Goal: Task Accomplishment & Management: Use online tool/utility

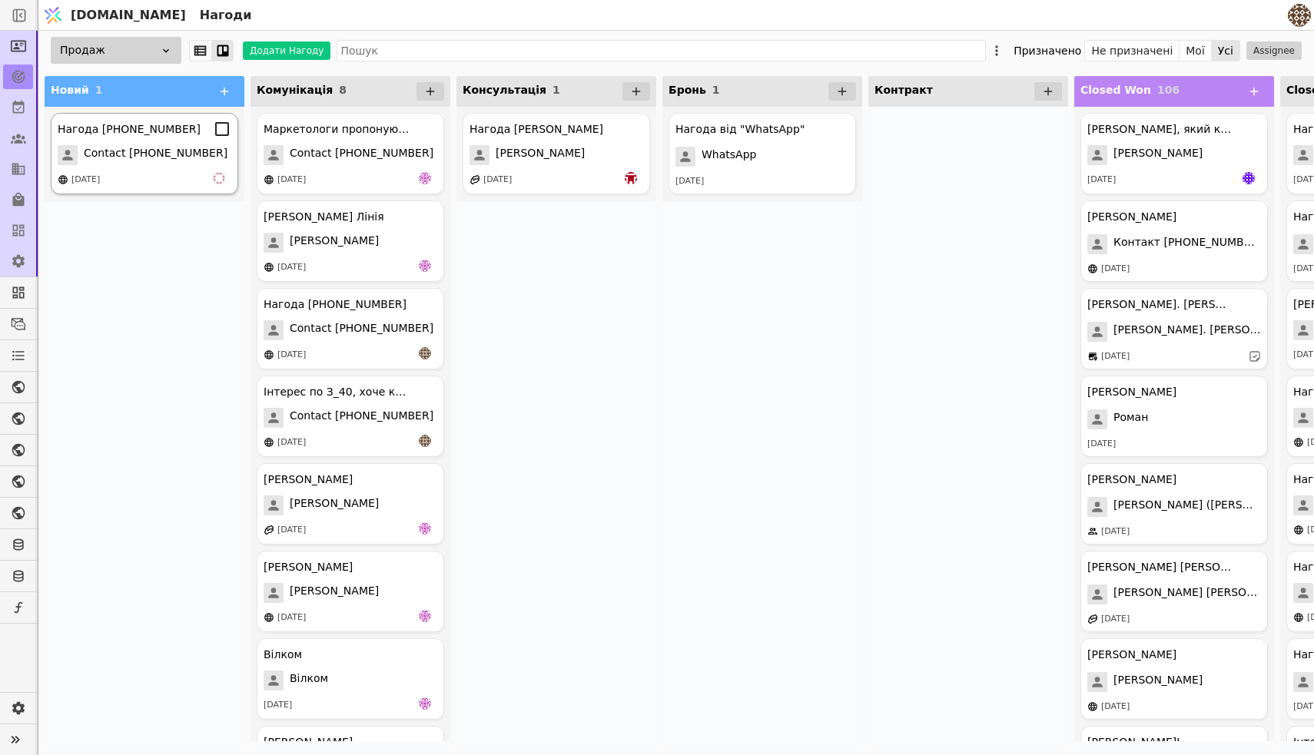
click at [102, 158] on span "Contact [PHONE_NUMBER]" at bounding box center [156, 155] width 144 height 20
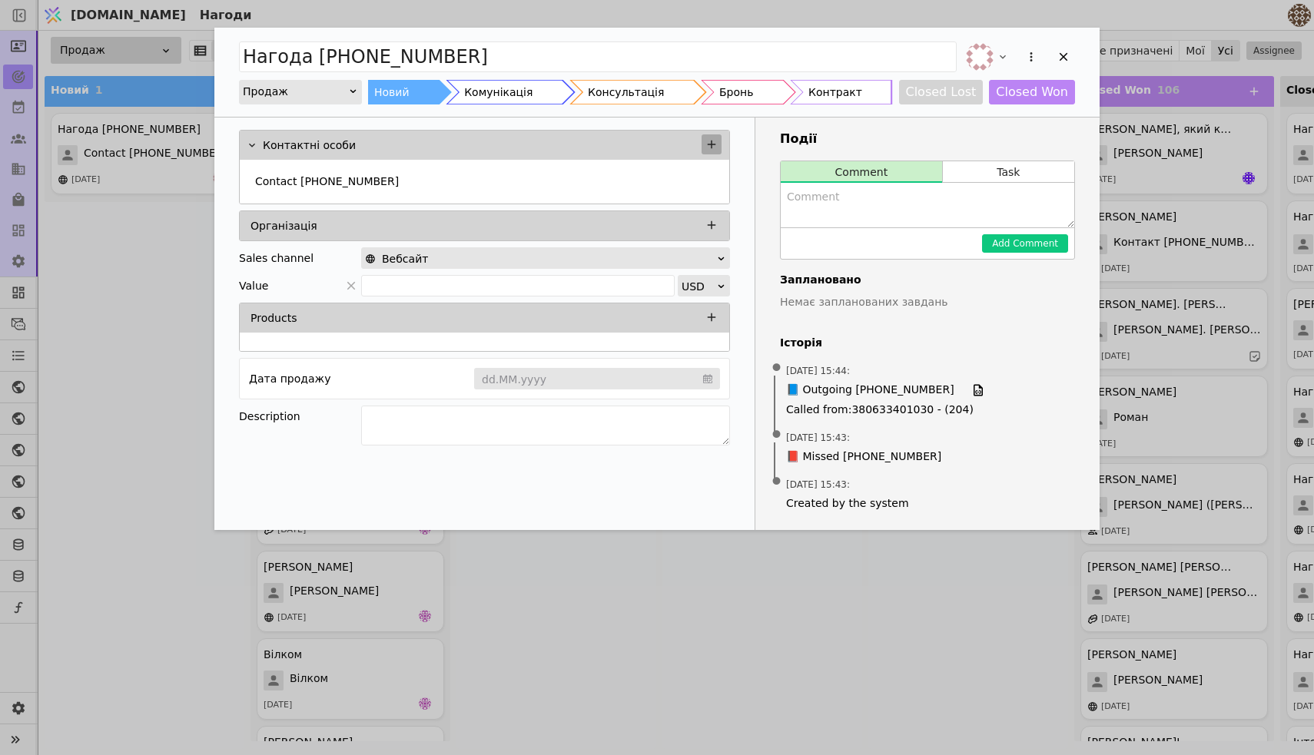
click at [709, 142] on icon "Add Opportunity" at bounding box center [712, 145] width 14 height 14
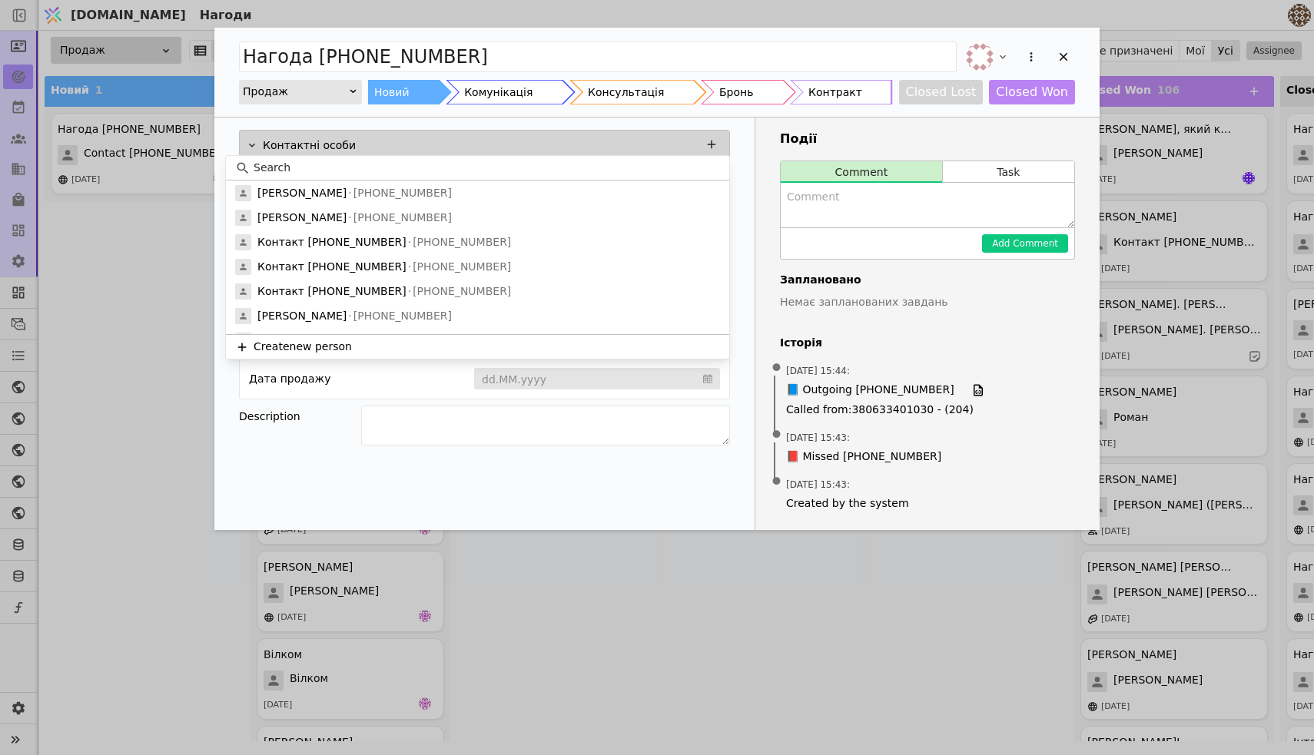
click at [374, 147] on div "Контактні особи" at bounding box center [495, 145] width 465 height 22
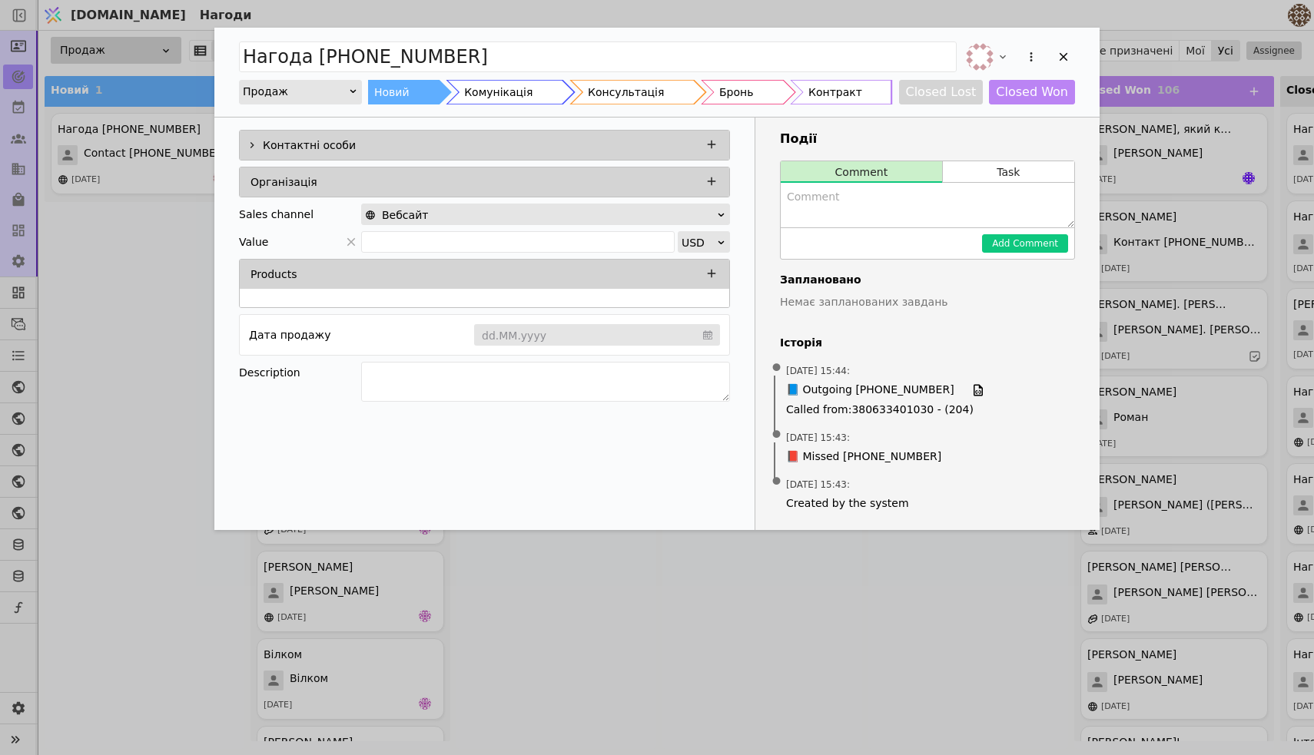
click at [370, 147] on div "Контактні особи" at bounding box center [495, 145] width 465 height 22
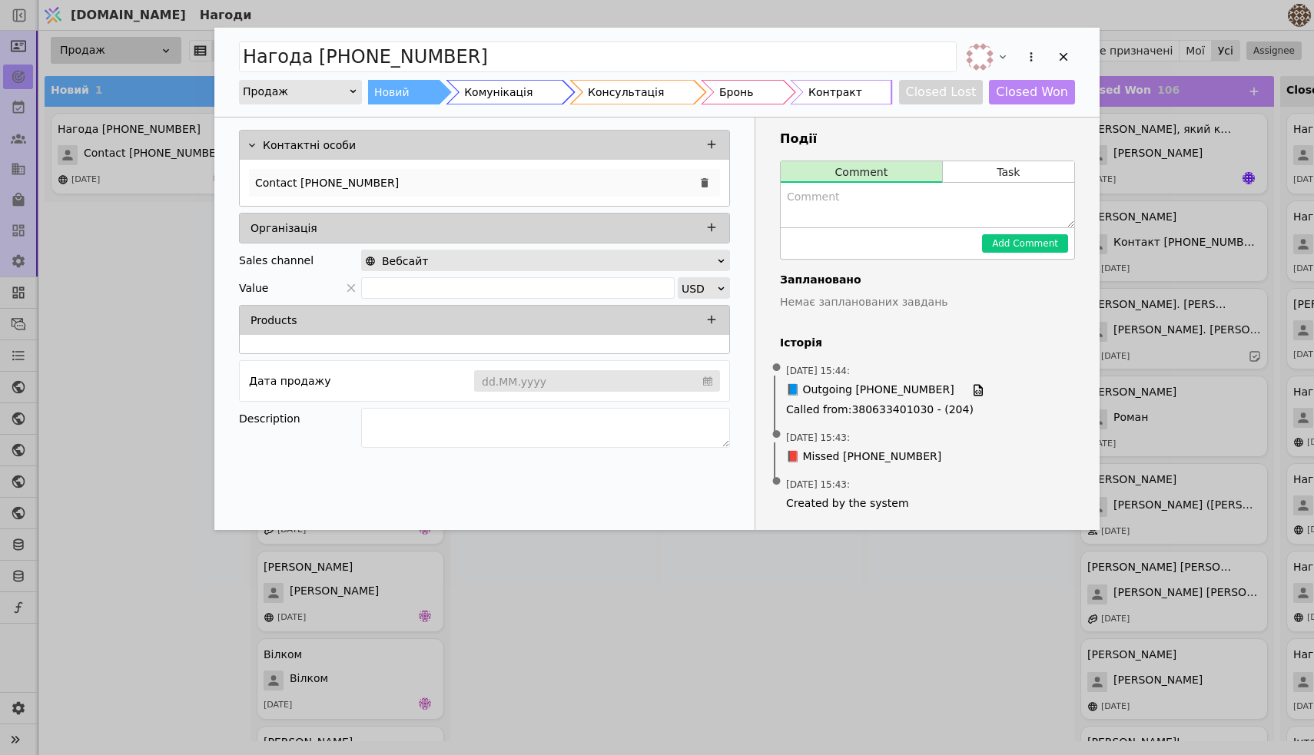
click at [291, 175] on p "Contact [PHONE_NUMBER]" at bounding box center [327, 183] width 144 height 16
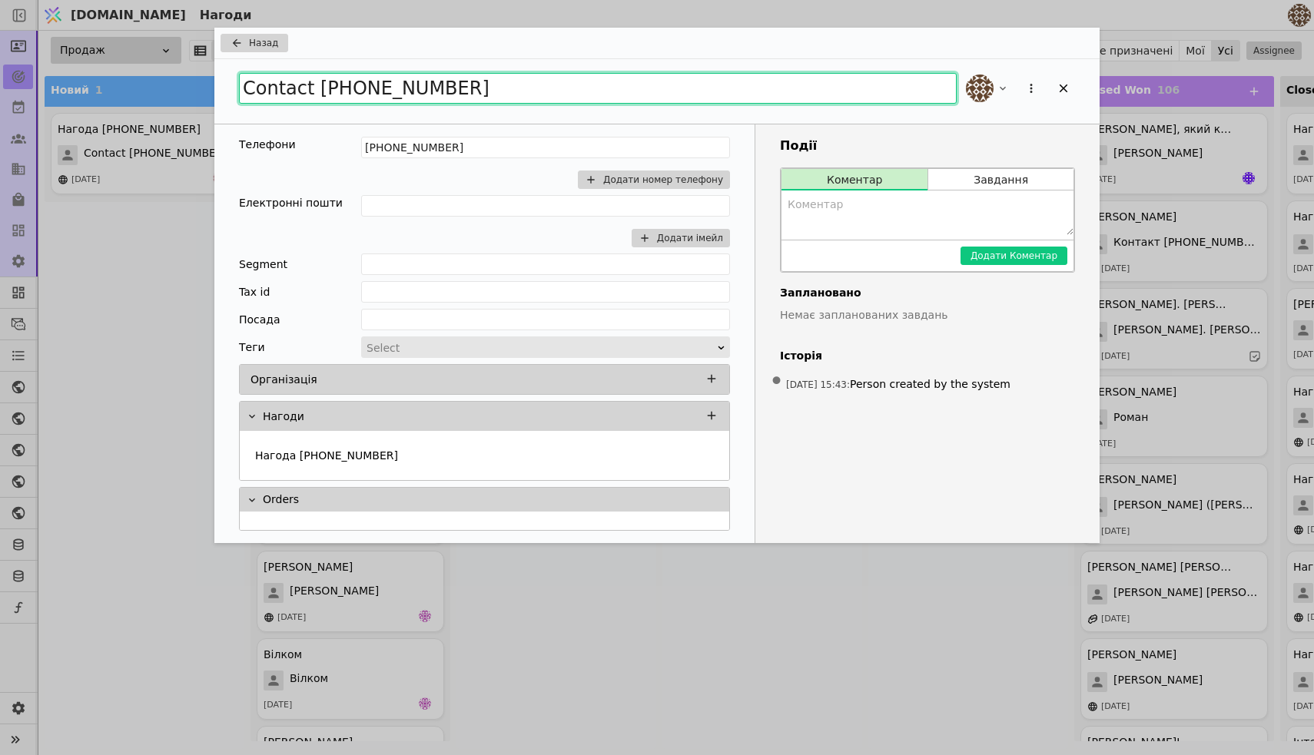
click at [305, 89] on input "Contact [PHONE_NUMBER]" at bounding box center [598, 88] width 718 height 31
drag, startPoint x: 494, startPoint y: 93, endPoint x: 251, endPoint y: 93, distance: 242.9
click at [251, 93] on input "Contact [PHONE_NUMBER]" at bounding box center [598, 88] width 718 height 31
type input "C"
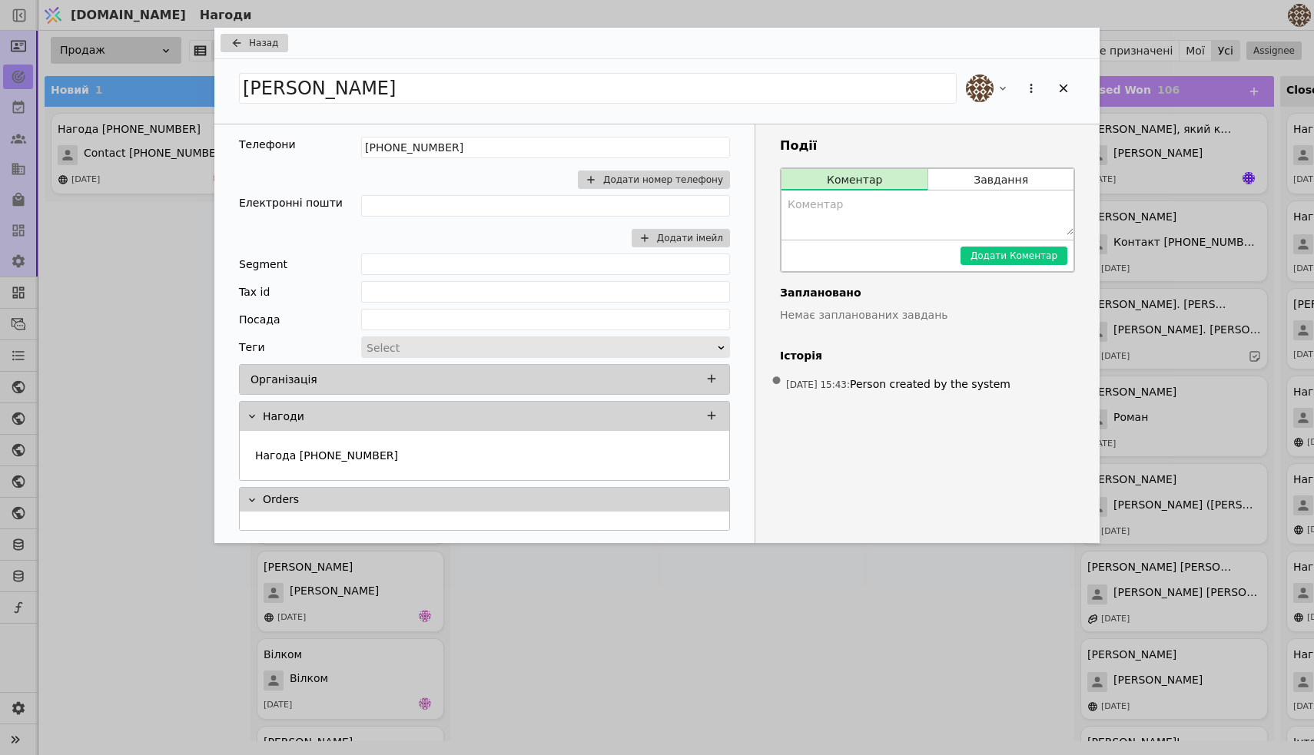
click at [938, 137] on h3 "Події" at bounding box center [927, 146] width 295 height 18
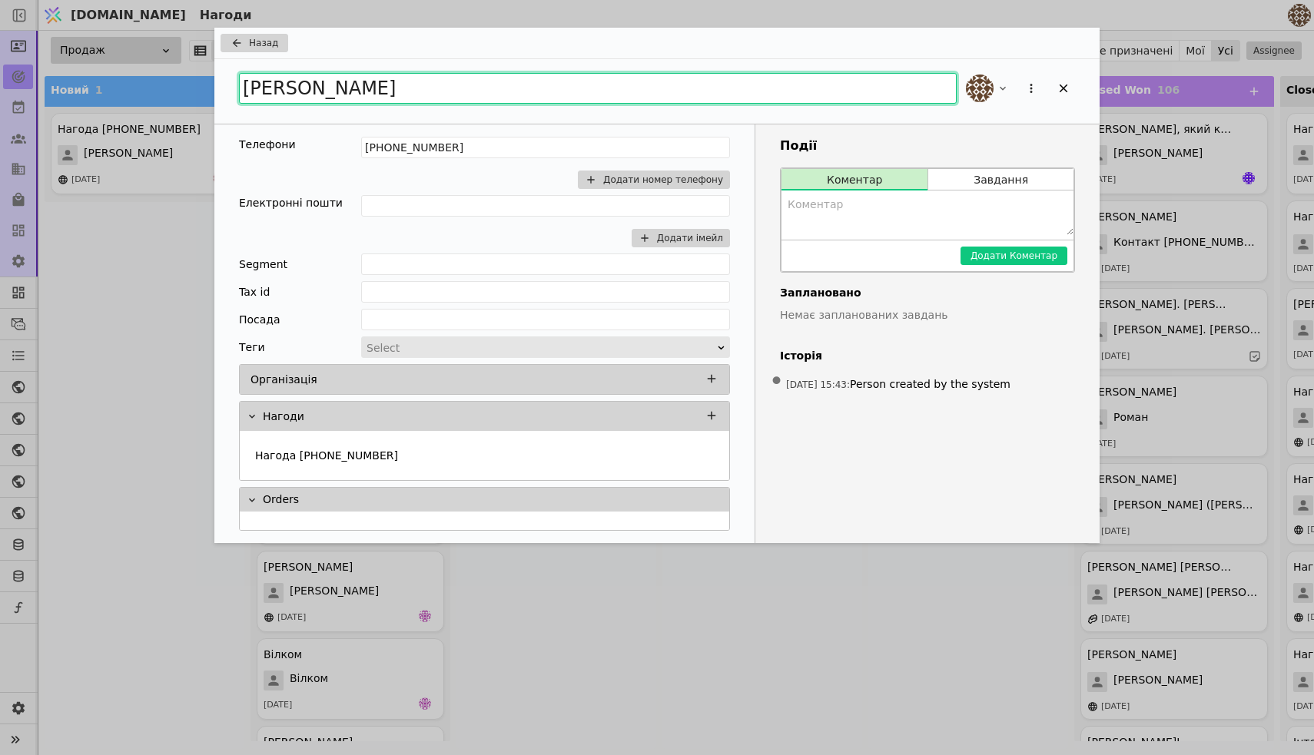
click at [354, 86] on input "[PERSON_NAME]" at bounding box center [598, 88] width 718 height 31
type input "[PERSON_NAME] зустріч 13.08"
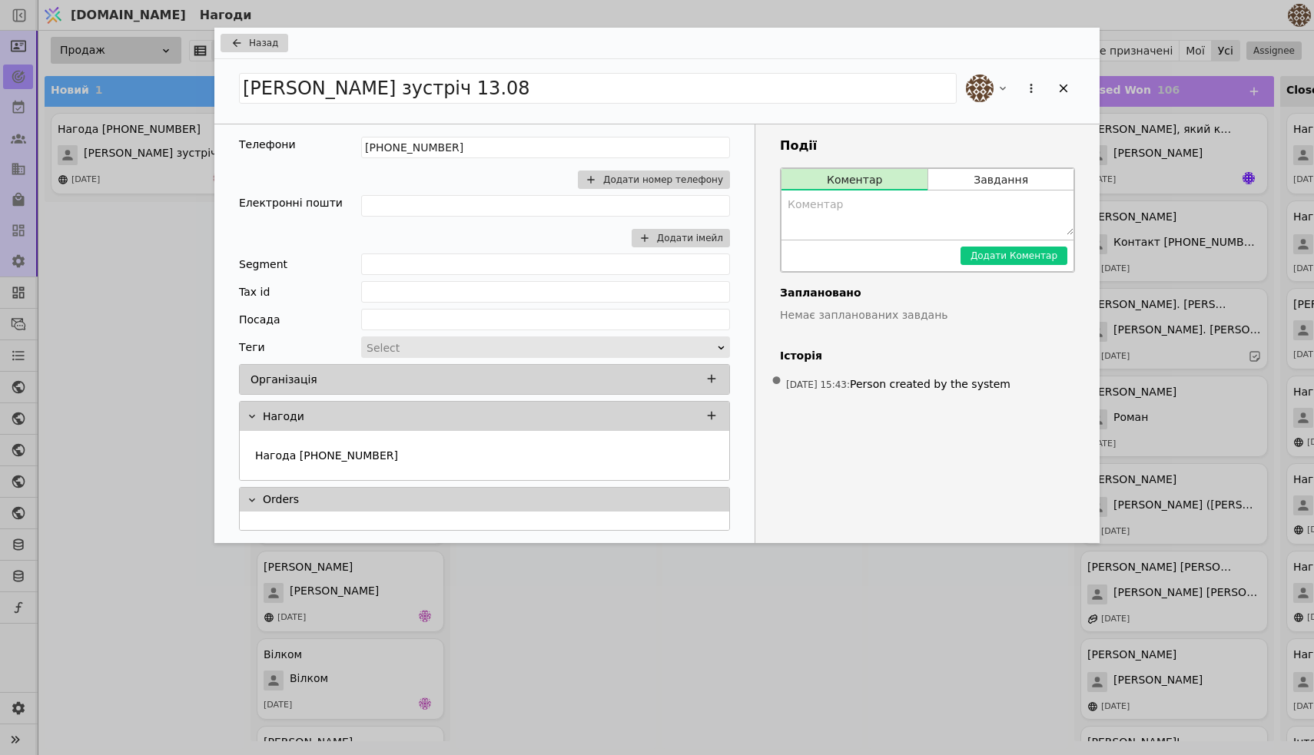
click at [817, 468] on div "Події Коментар Завдання Додати Коментар Заплановано Немає запланованих завдань …" at bounding box center [927, 334] width 344 height 419
click at [1070, 95] on div "Add Opportunity" at bounding box center [1063, 88] width 23 height 23
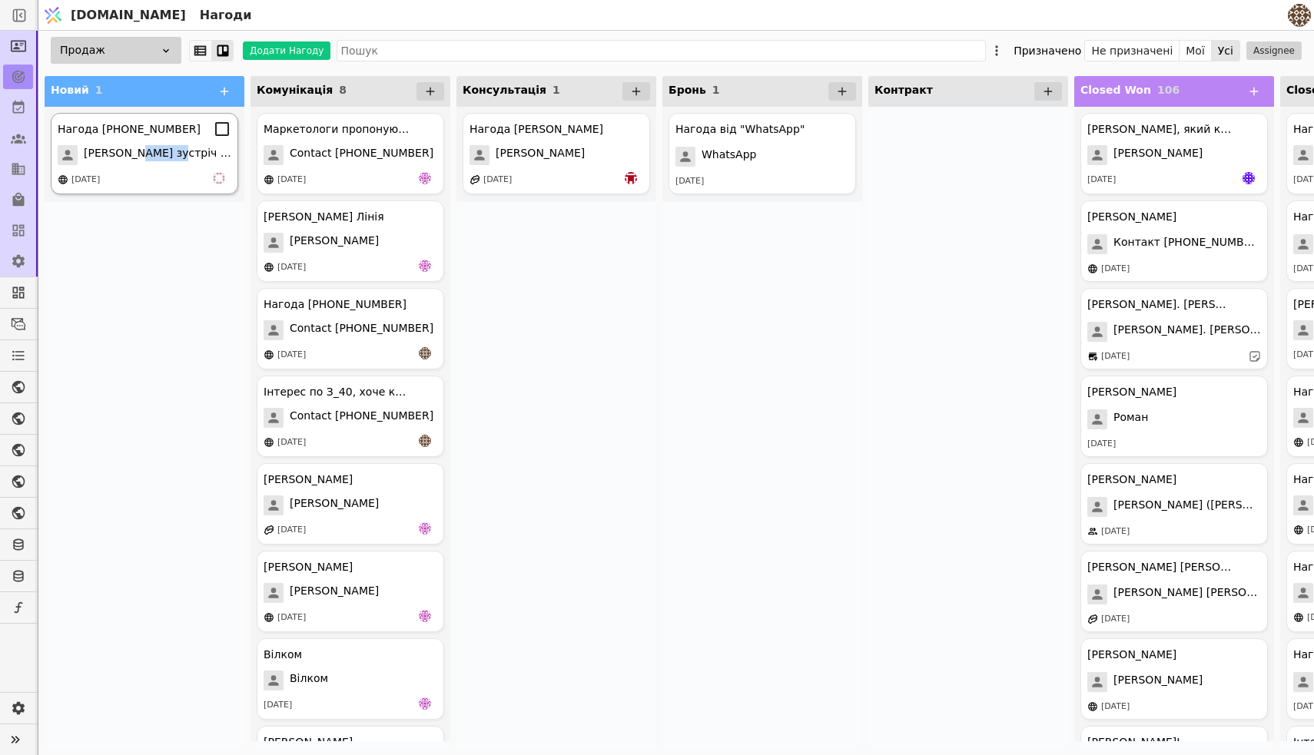
click at [176, 145] on span "[PERSON_NAME] зустріч 13.08" at bounding box center [158, 155] width 148 height 20
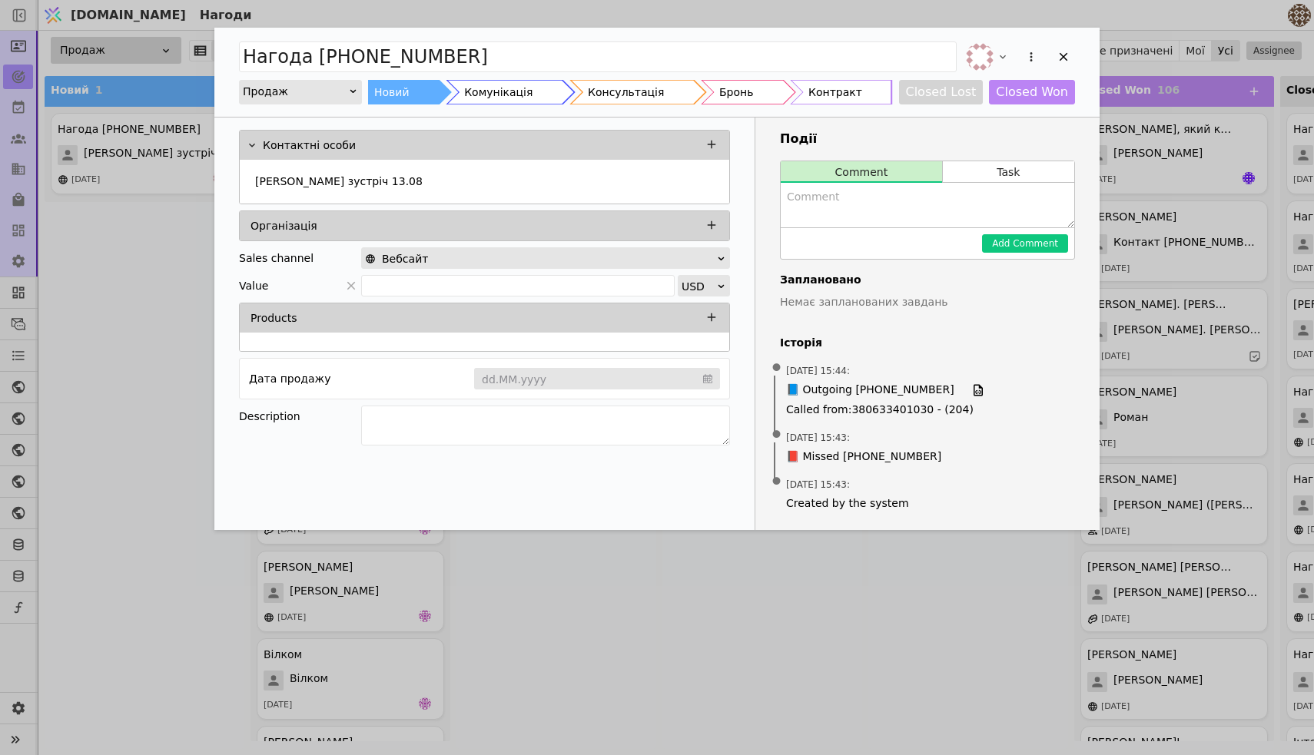
click at [818, 213] on textarea "Add Opportunity" at bounding box center [928, 205] width 294 height 45
type textarea "Призначили зустріч 13.08 - 17:00"
click at [513, 92] on div "Комунікація" at bounding box center [498, 92] width 68 height 25
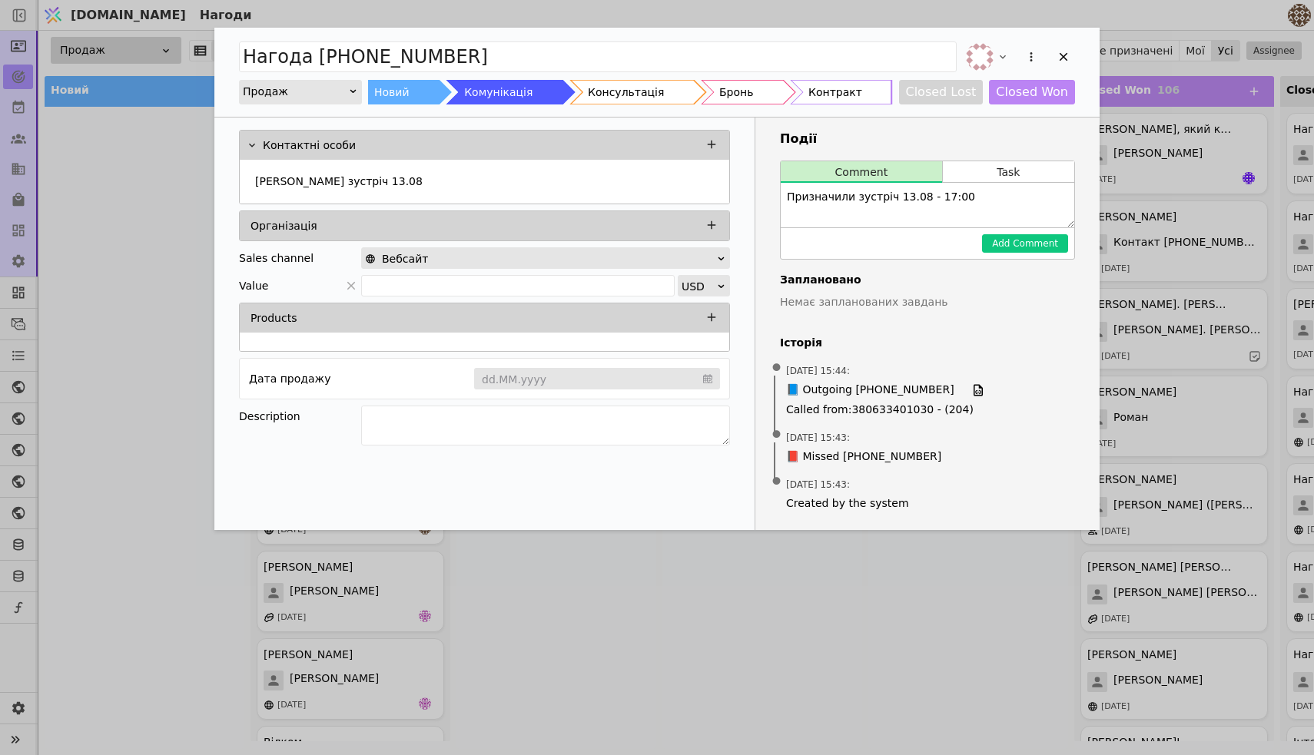
click at [631, 97] on div "Консультація" at bounding box center [626, 92] width 76 height 25
click at [745, 603] on div "Нагода [PHONE_NUMBER] Продаж Новий Комунікація Консультація Бронь Контракт Clos…" at bounding box center [657, 377] width 1314 height 755
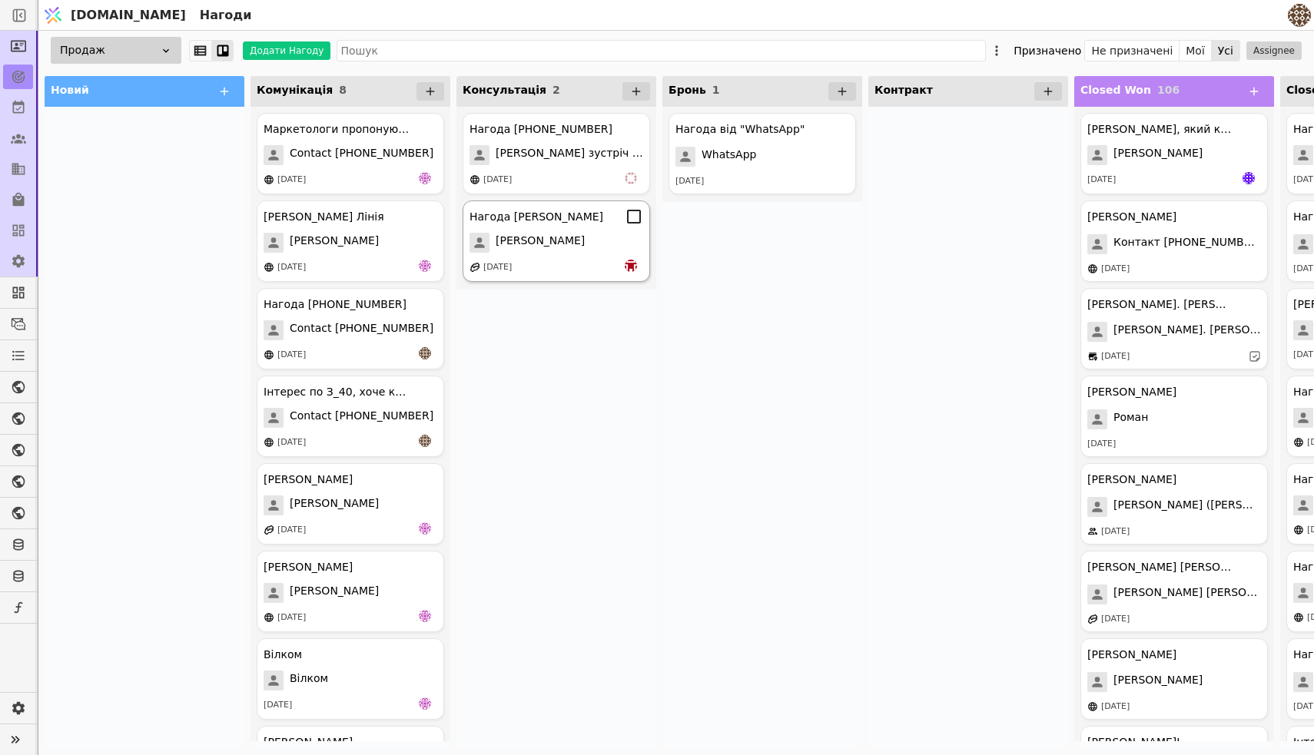
click at [573, 234] on div "[PERSON_NAME]" at bounding box center [557, 243] width 174 height 20
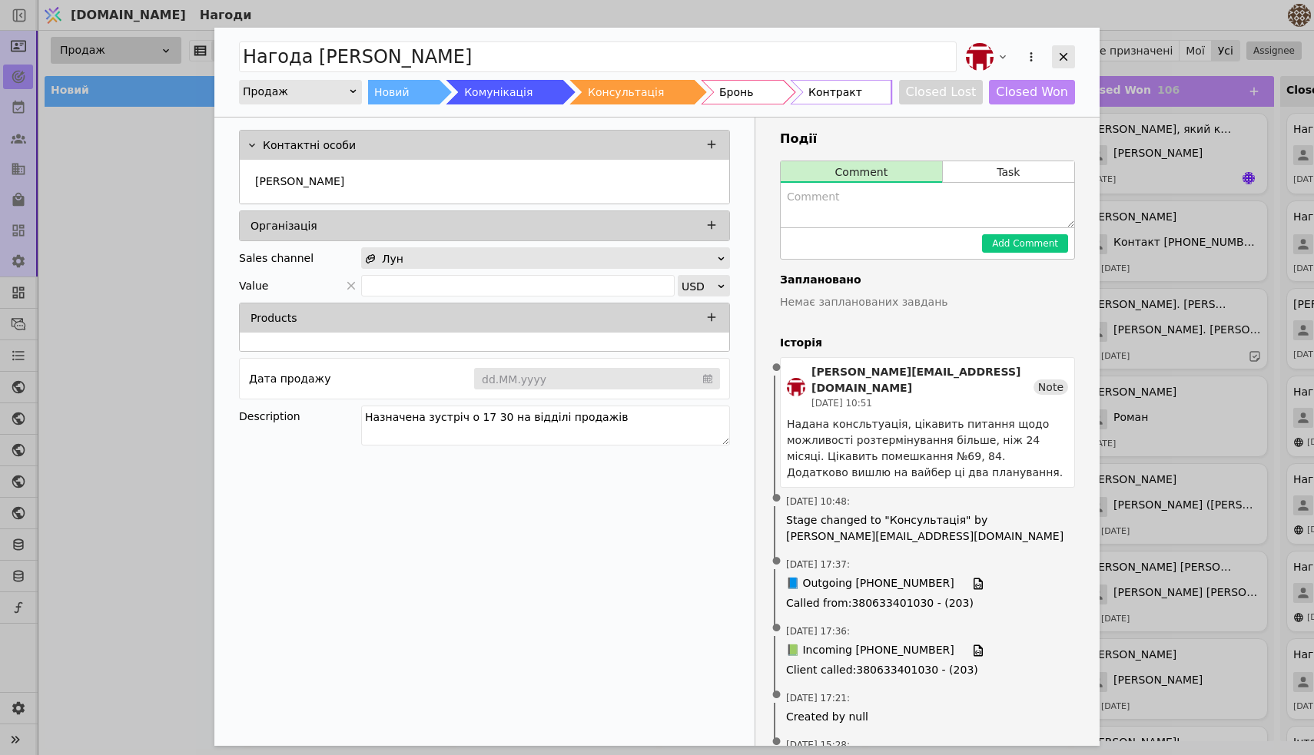
click at [1067, 57] on icon "Add Opportunity" at bounding box center [1064, 57] width 14 height 14
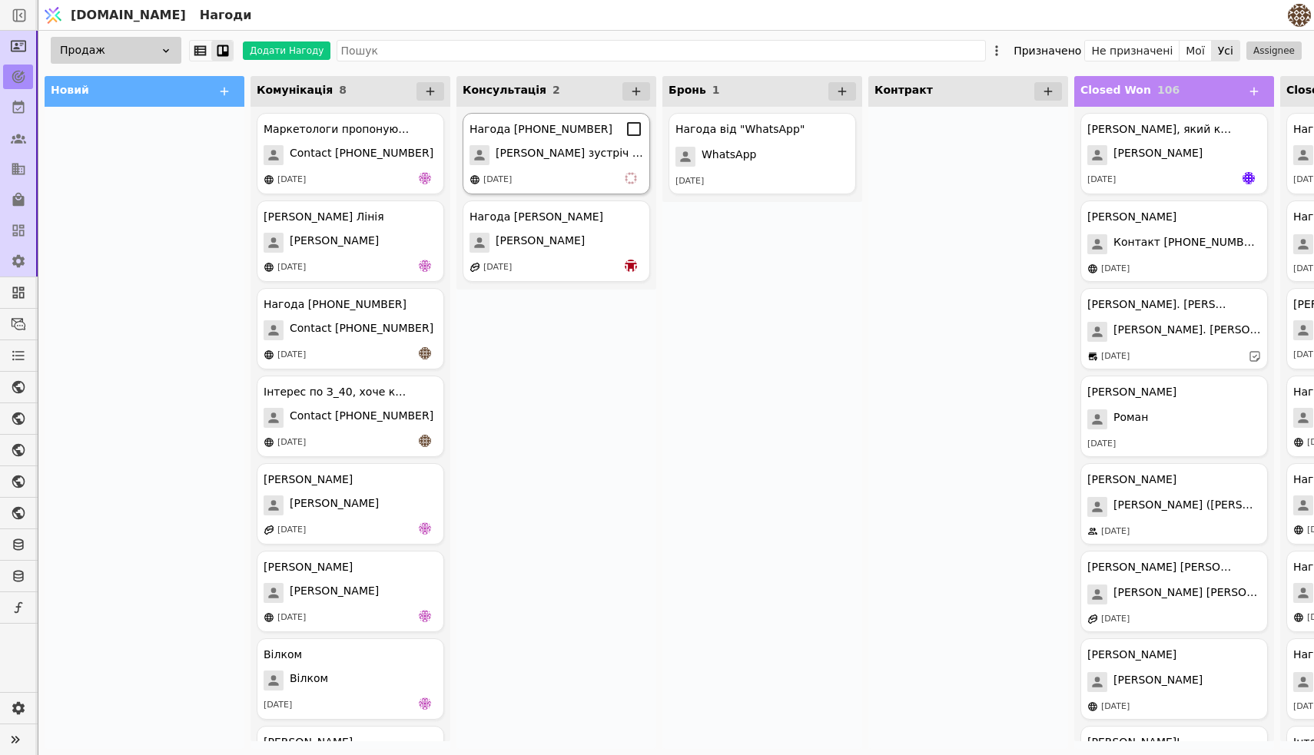
click at [587, 163] on span "[PERSON_NAME] зустріч 13.08" at bounding box center [570, 155] width 148 height 20
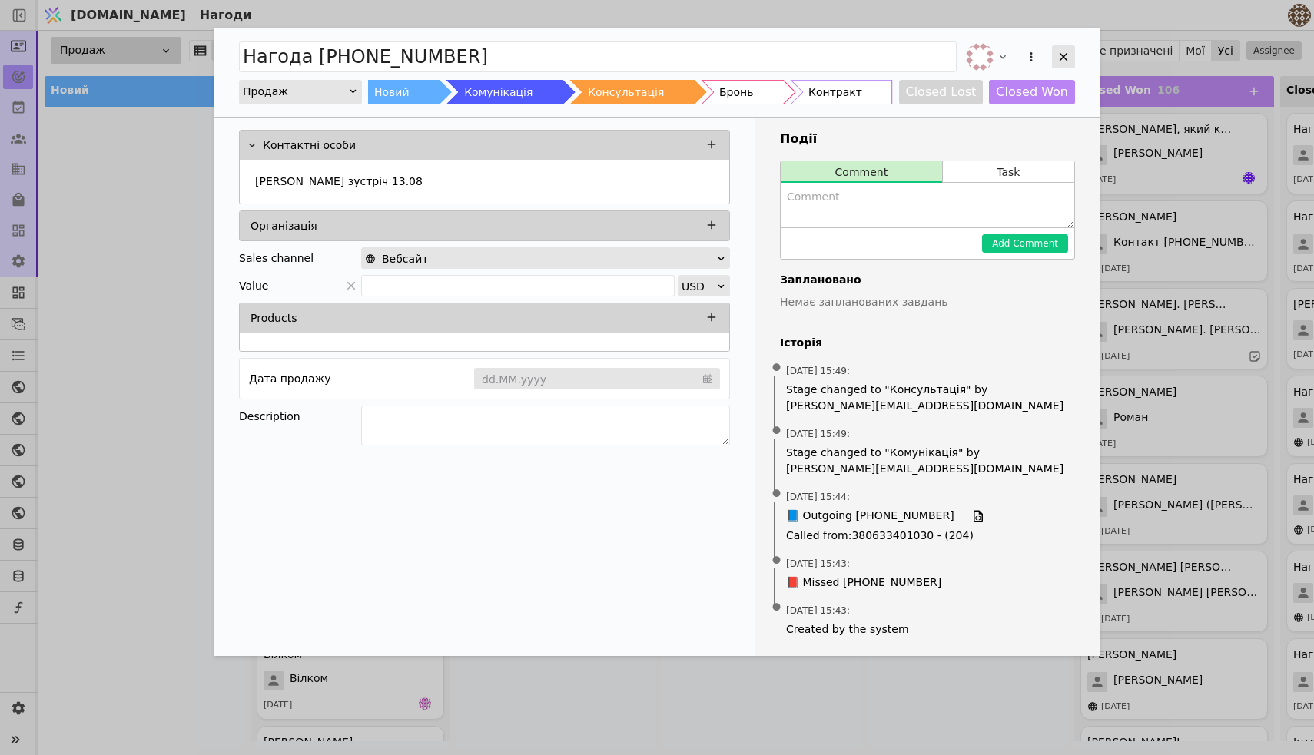
click at [1068, 56] on icon "Add Opportunity" at bounding box center [1064, 57] width 14 height 14
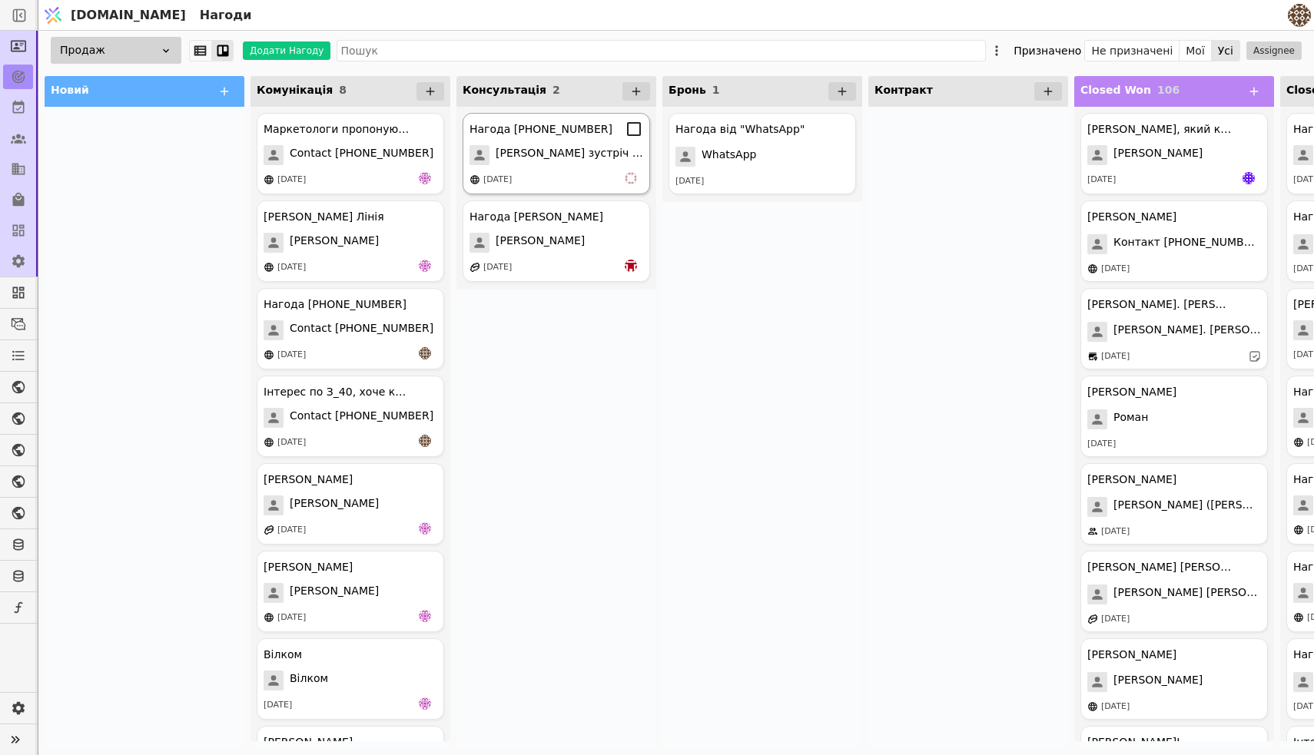
click at [534, 128] on div "Нагода [PHONE_NUMBER]" at bounding box center [541, 129] width 143 height 16
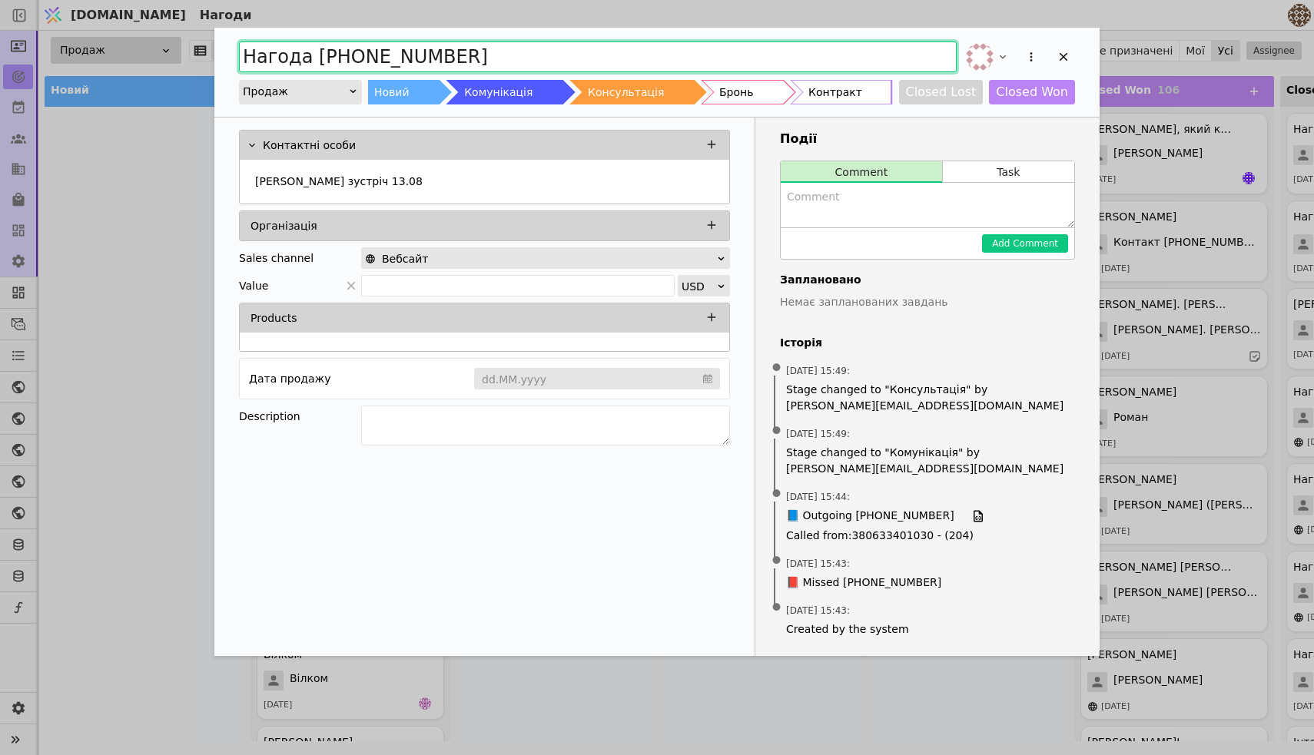
drag, startPoint x: 465, startPoint y: 51, endPoint x: 244, endPoint y: 51, distance: 220.6
click at [244, 51] on input "Нагода [PHONE_NUMBER]" at bounding box center [598, 57] width 718 height 31
click at [574, 48] on input "Нагода [PHONE_NUMBER]" at bounding box center [598, 57] width 718 height 31
type input "Нагода [PERSON_NAME]"
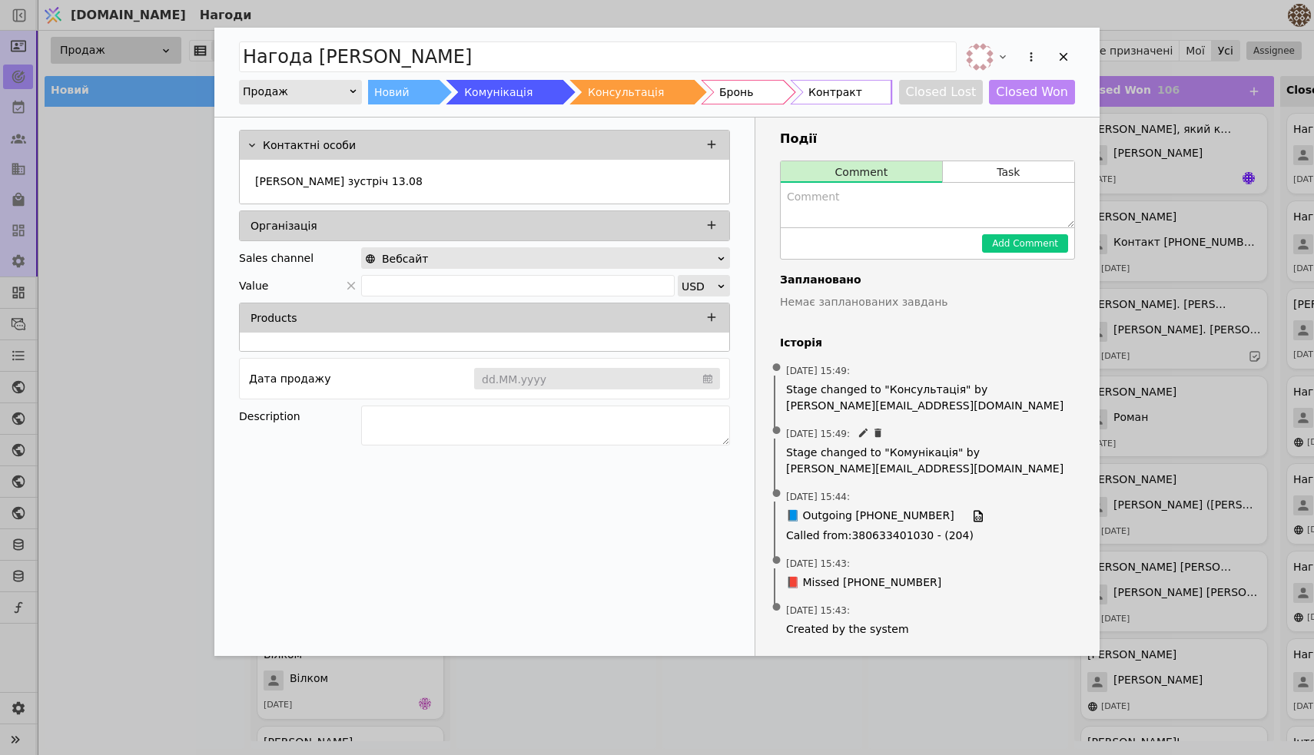
click at [1006, 481] on div "[DATE] 15:49 : Stage changed to "Комунікація" by [PERSON_NAME][EMAIL_ADDRESS][D…" at bounding box center [927, 451] width 295 height 63
click at [1064, 58] on icon "Add Opportunity" at bounding box center [1064, 57] width 8 height 8
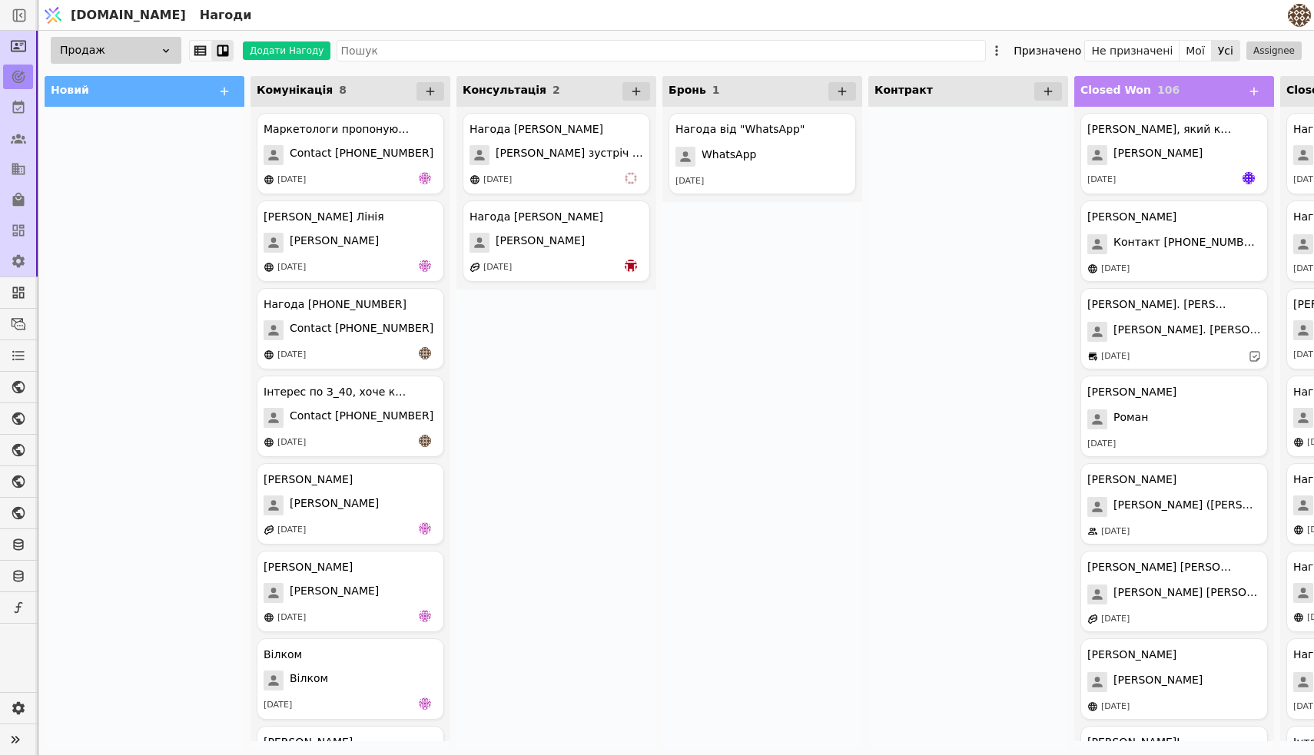
click at [996, 377] on div at bounding box center [968, 428] width 200 height 643
click at [986, 366] on div at bounding box center [968, 428] width 200 height 643
